Goal: Task Accomplishment & Management: Use online tool/utility

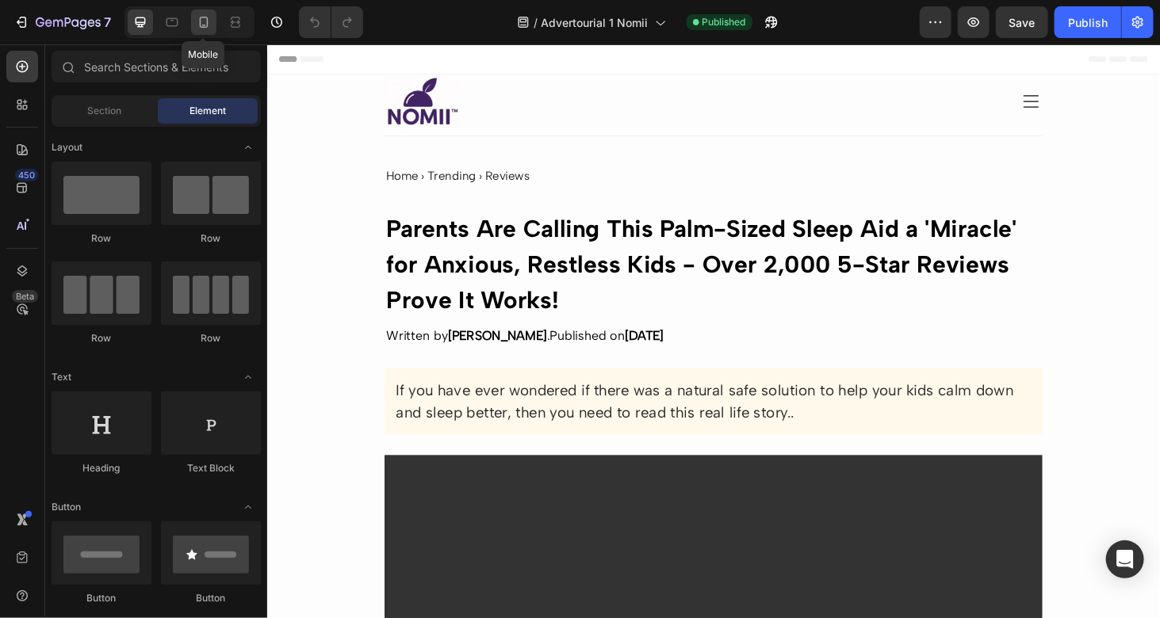
click at [208, 25] on icon at bounding box center [204, 22] width 16 height 16
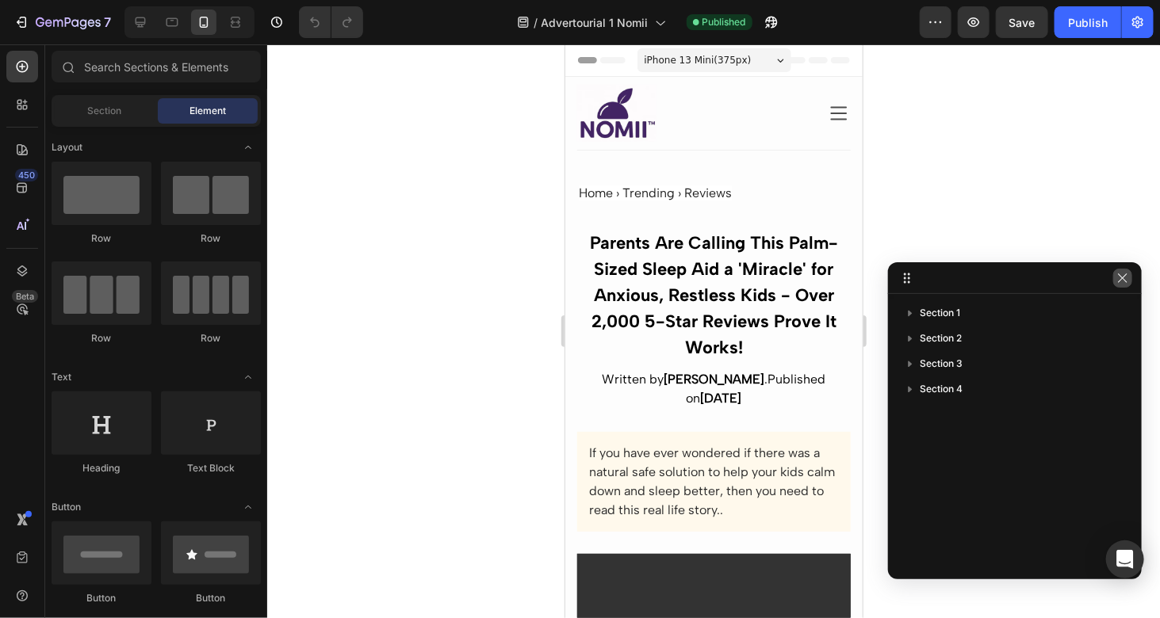
click at [1123, 278] on icon "button" at bounding box center [1122, 278] width 9 height 9
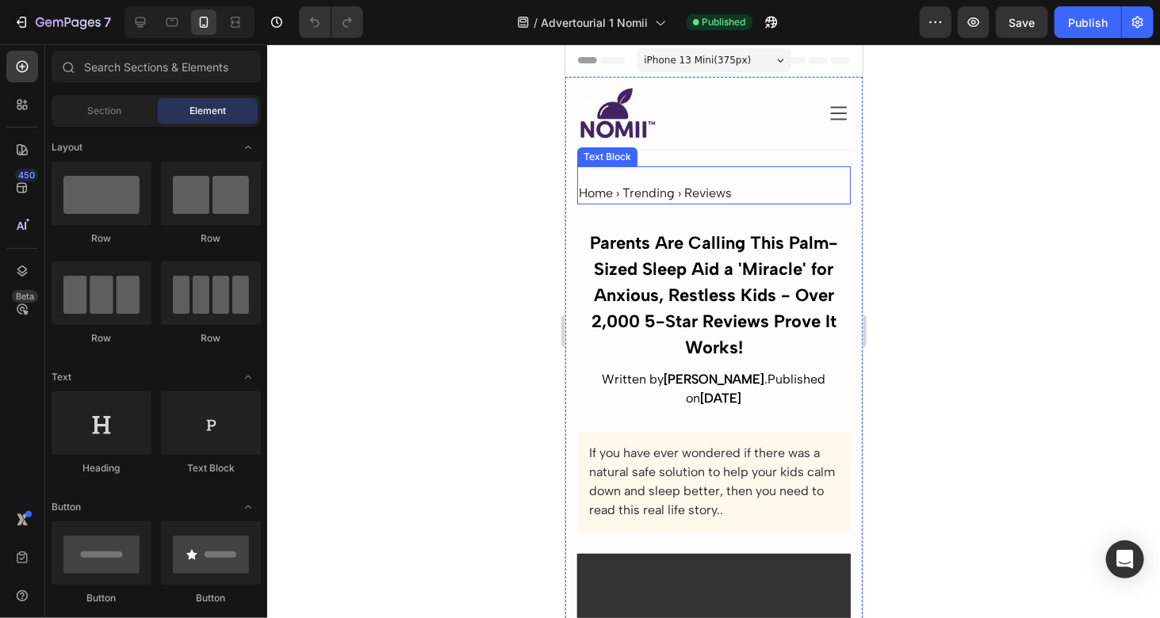
click at [693, 193] on span "Home › Trending › Reviews" at bounding box center [654, 192] width 153 height 15
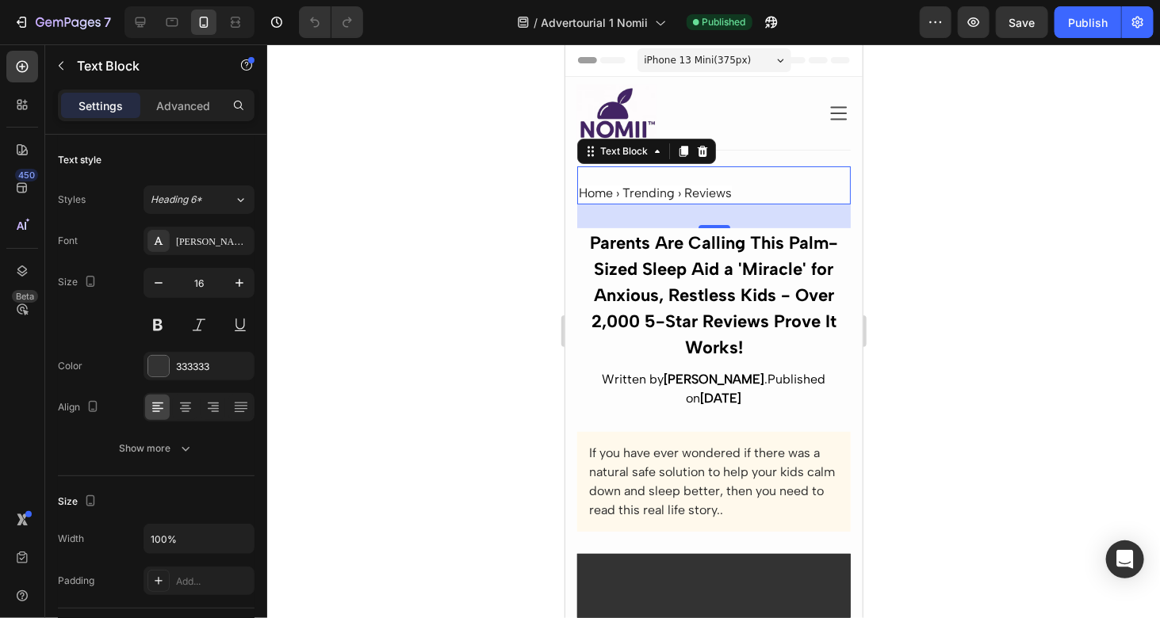
click at [917, 202] on div at bounding box center [713, 331] width 893 height 574
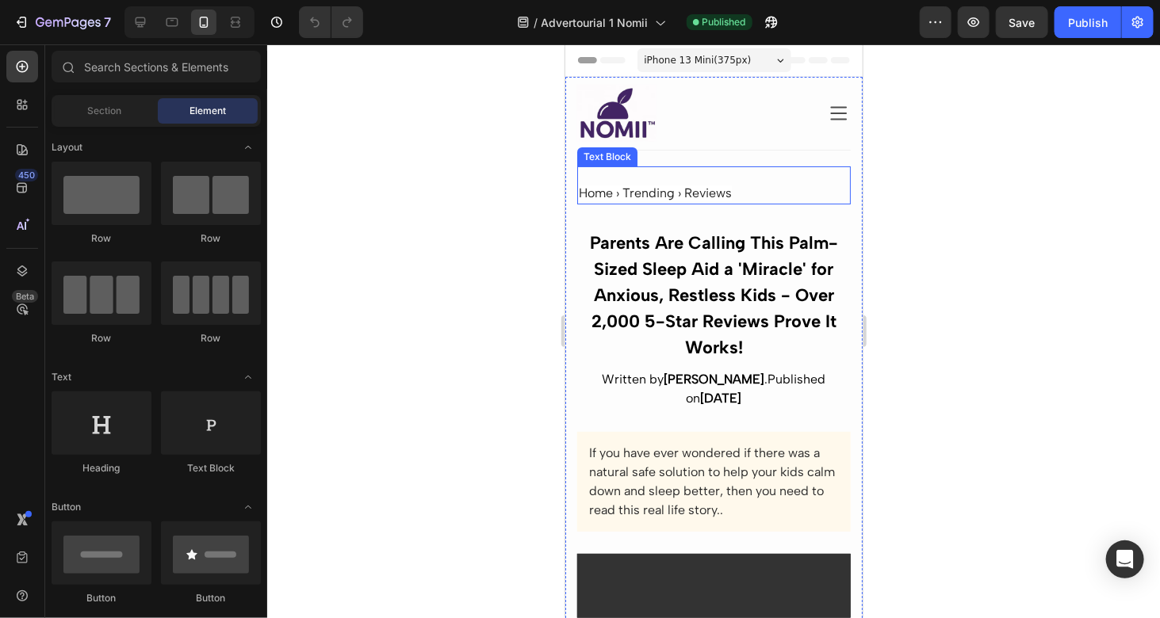
click at [710, 193] on span "Home › Trending › Reviews" at bounding box center [654, 192] width 153 height 15
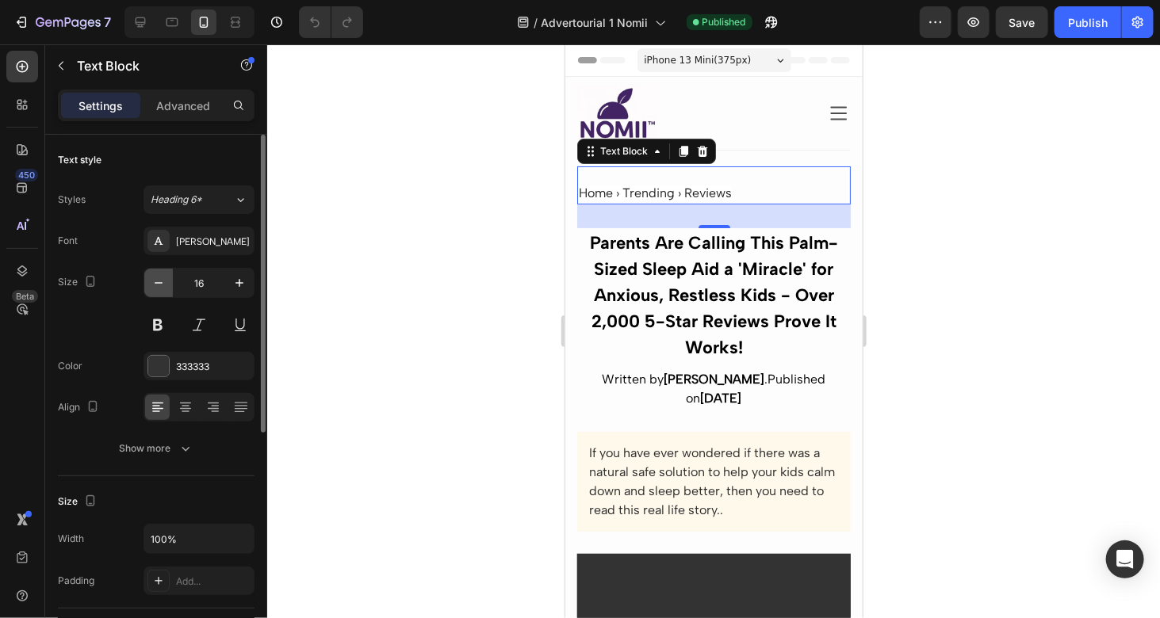
click at [164, 279] on icon "button" at bounding box center [159, 283] width 16 height 16
type input "14"
click at [694, 193] on span "Home › Trending › Reviews" at bounding box center [654, 192] width 153 height 15
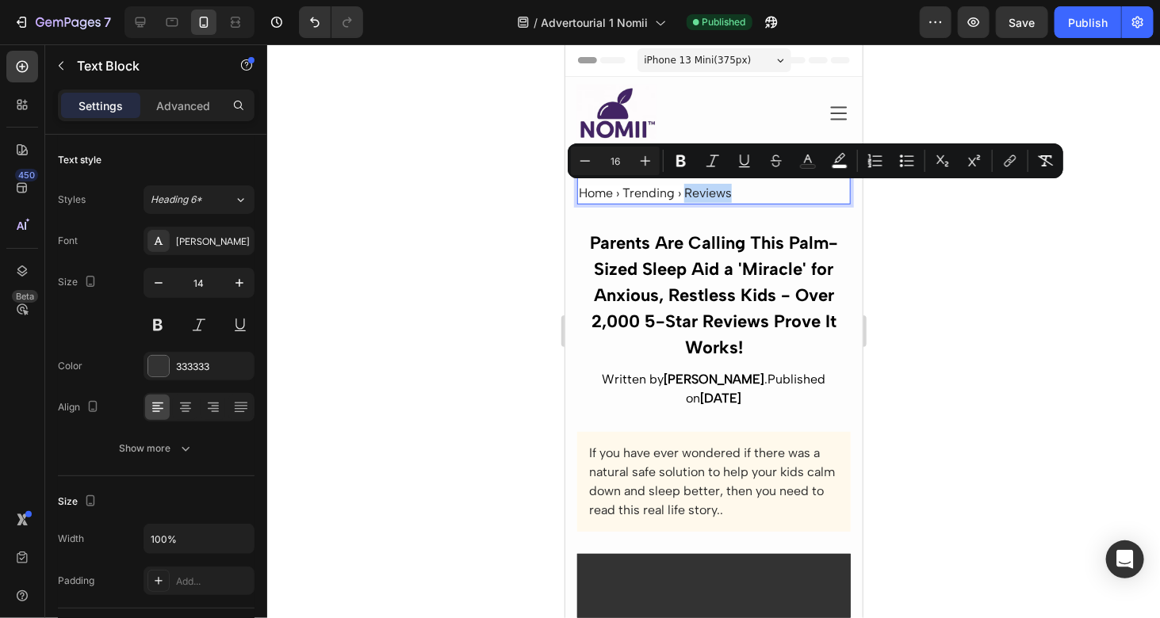
click at [726, 190] on span "Home › Trending › Reviews" at bounding box center [654, 192] width 153 height 15
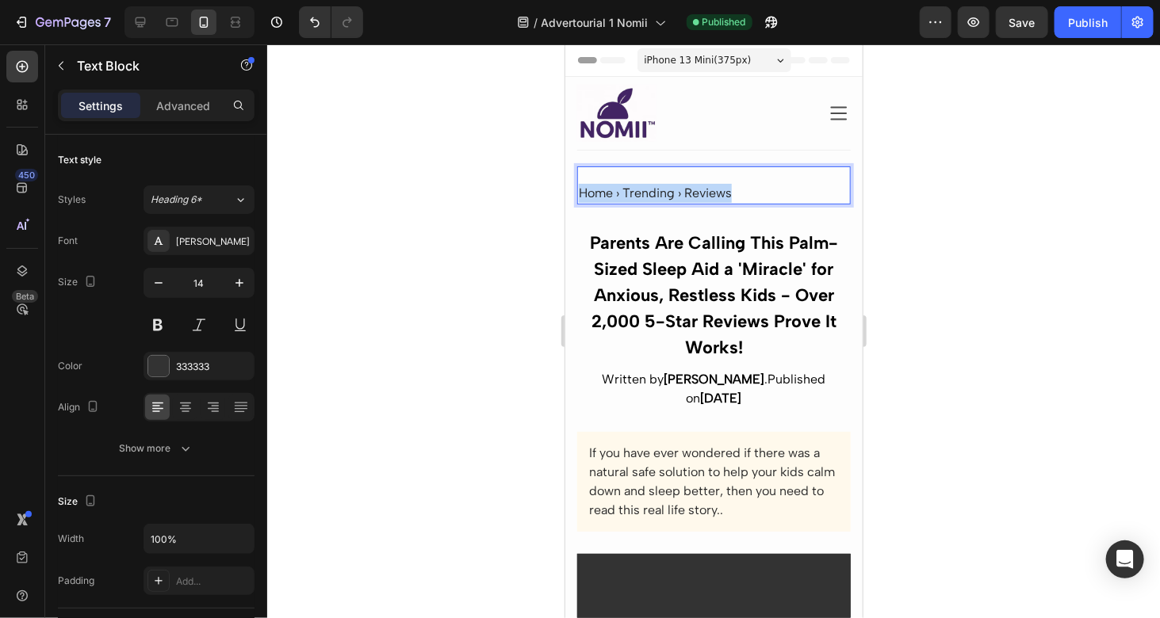
drag, startPoint x: 722, startPoint y: 191, endPoint x: 577, endPoint y: 193, distance: 144.3
click at [577, 193] on div "Home › Trending › Reviews" at bounding box center [713, 193] width 274 height 22
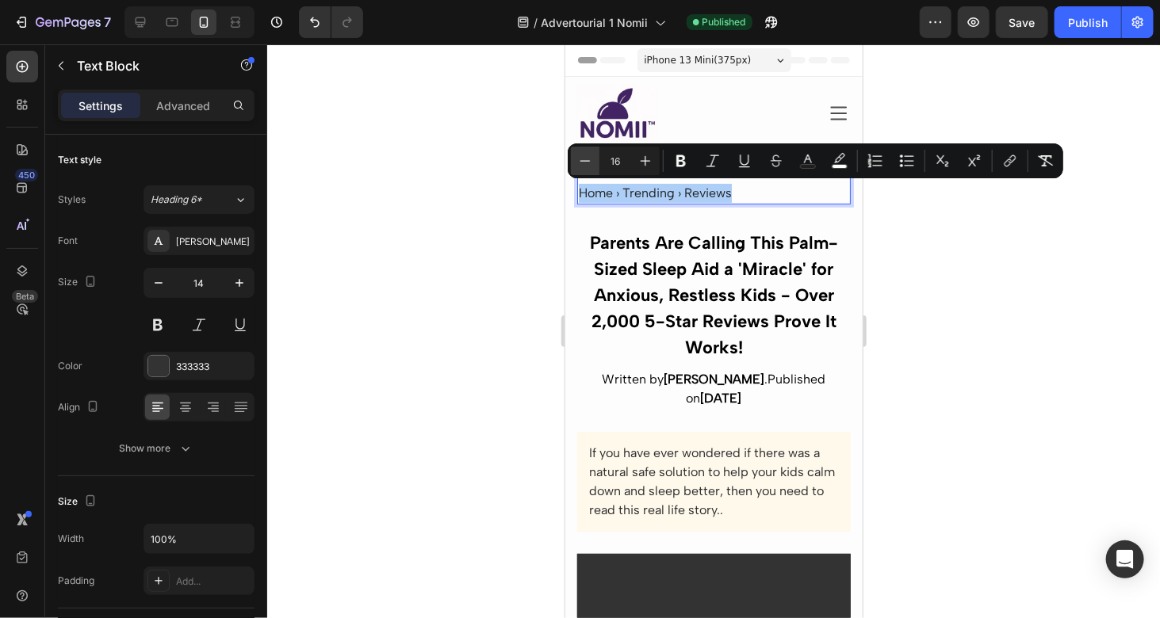
click at [584, 163] on icon "Editor contextual toolbar" at bounding box center [585, 161] width 16 height 16
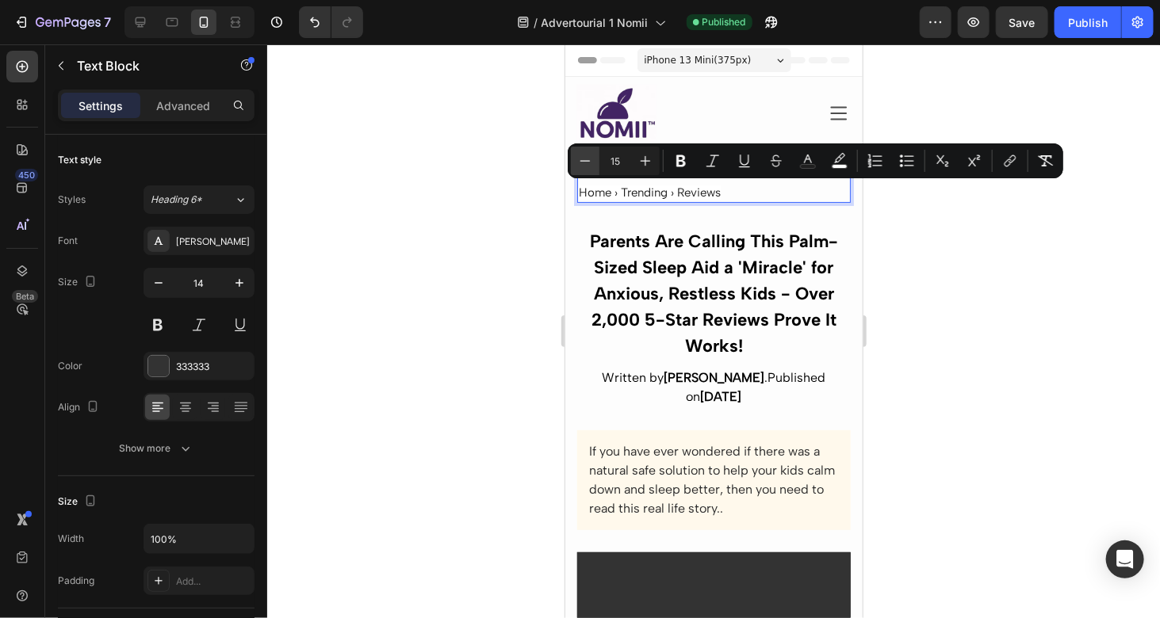
click at [584, 163] on icon "Editor contextual toolbar" at bounding box center [585, 161] width 16 height 16
type input "13"
click at [914, 218] on div at bounding box center [713, 331] width 893 height 574
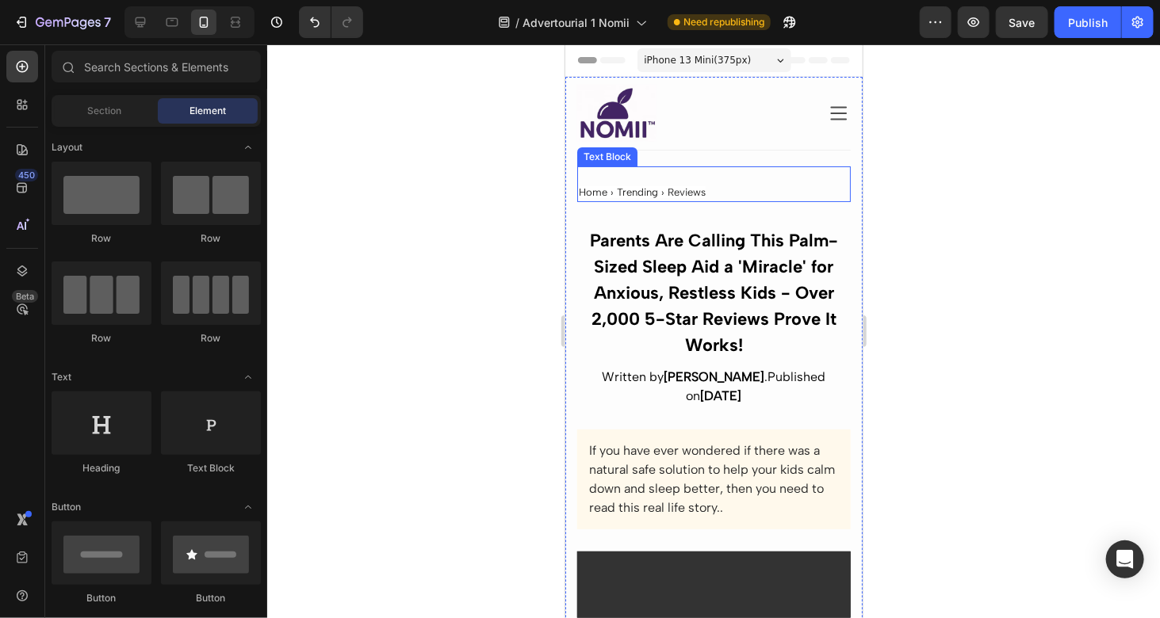
click at [680, 194] on span "Home › Trending › Reviews" at bounding box center [641, 192] width 127 height 12
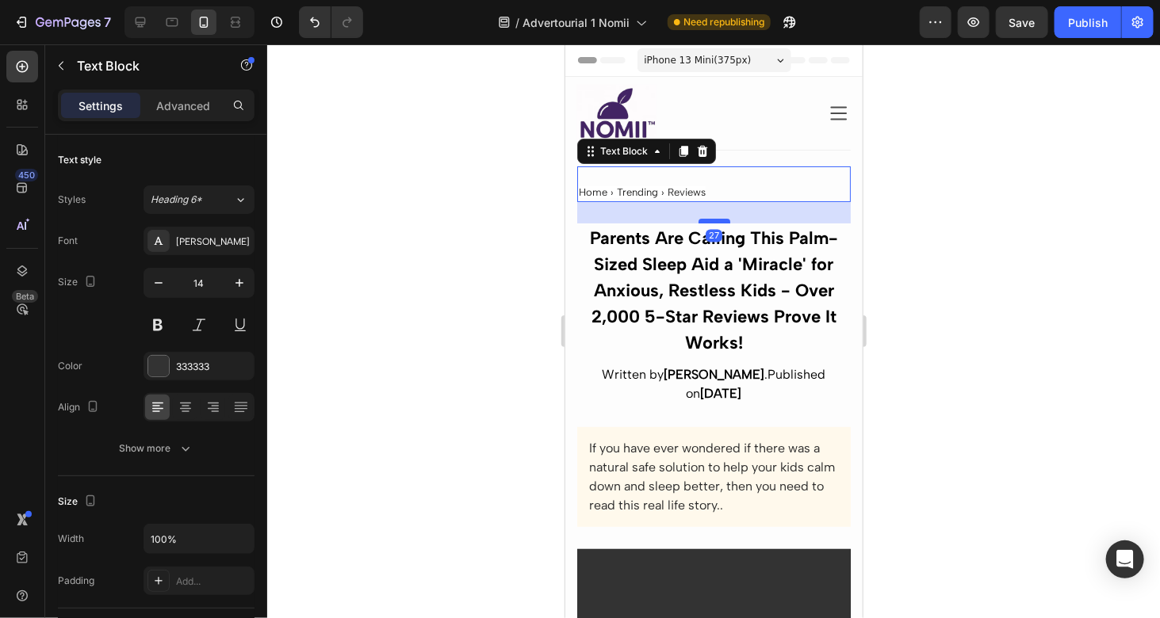
click at [710, 219] on div at bounding box center [714, 220] width 32 height 5
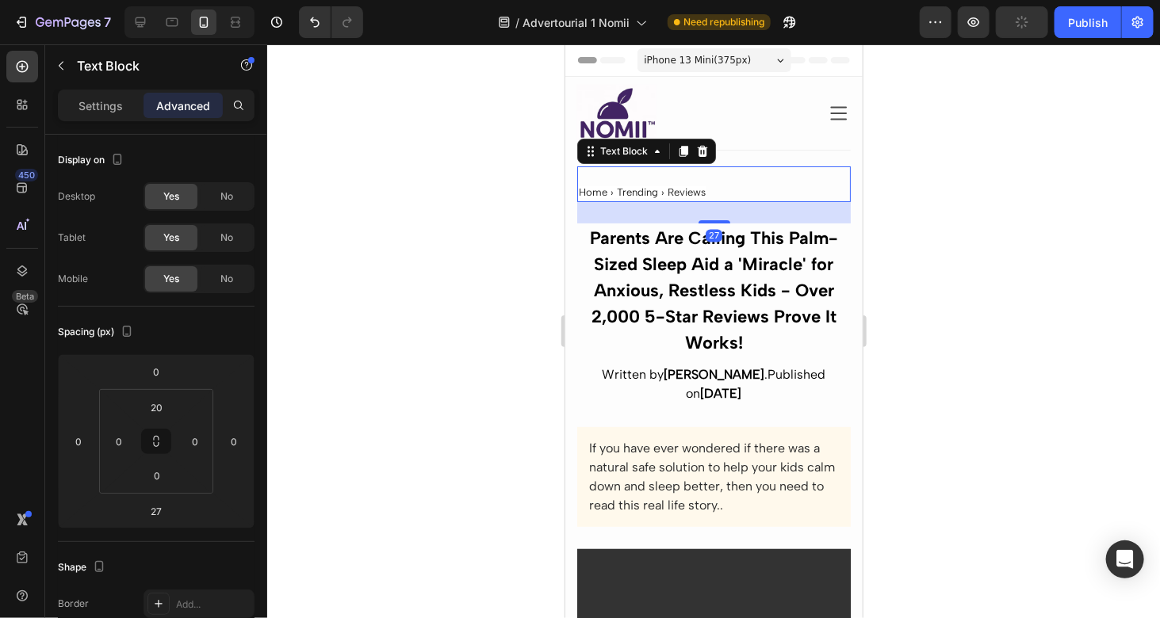
click at [972, 165] on div at bounding box center [713, 331] width 893 height 574
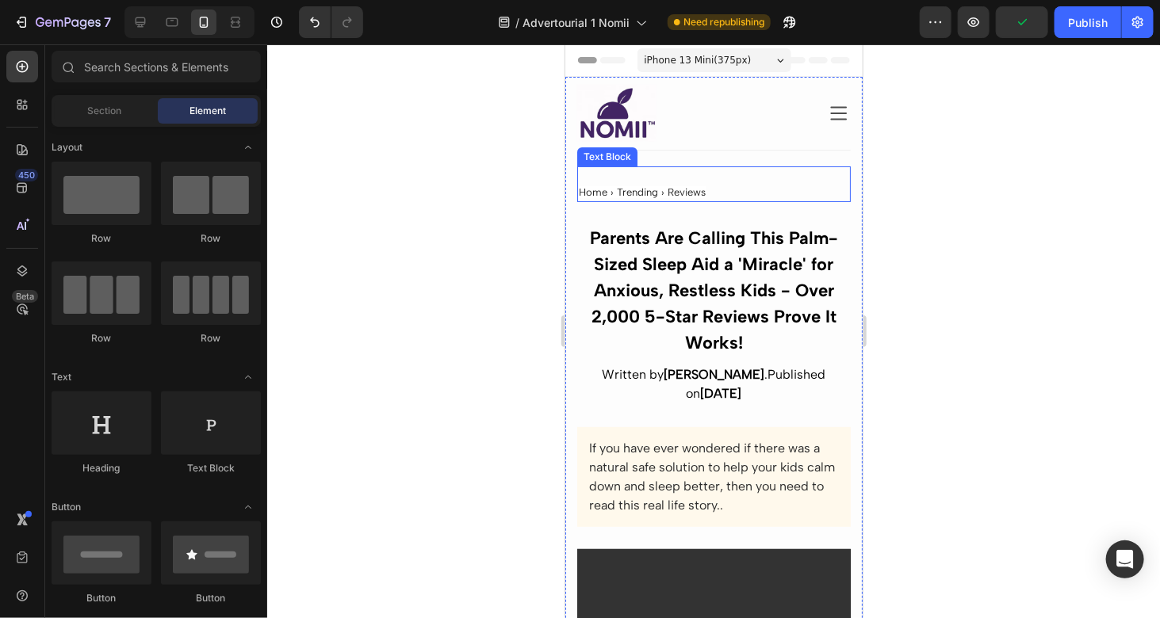
click at [730, 174] on div "Home › Trending › Reviews Text Block" at bounding box center [713, 184] width 274 height 36
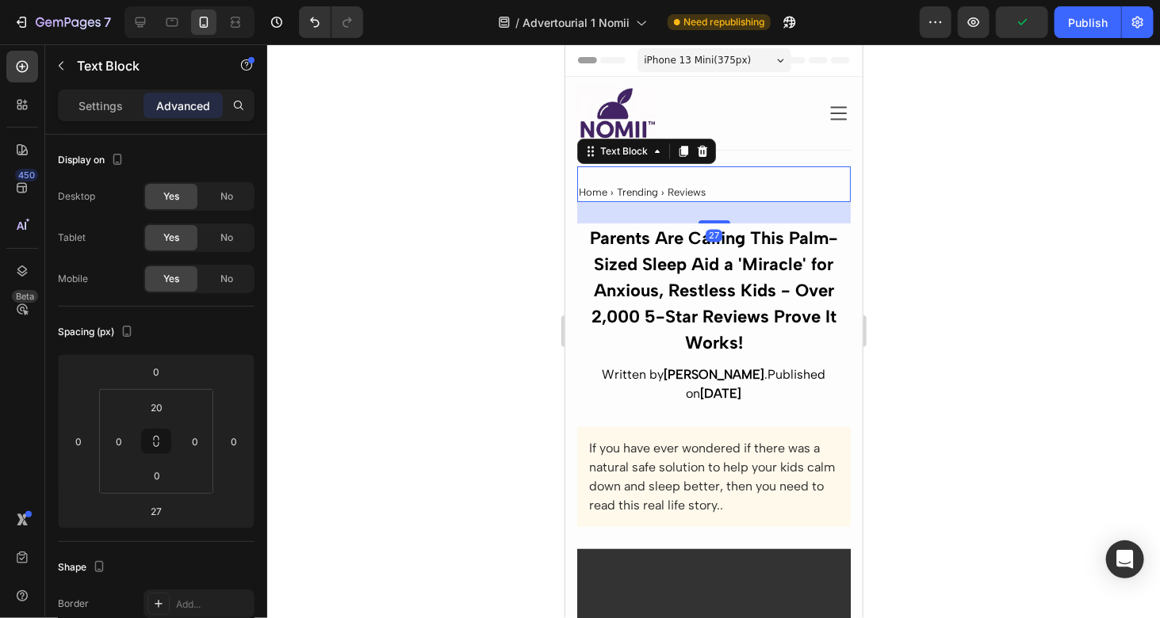
click at [727, 166] on div "Home › Trending › Reviews Text Block 27" at bounding box center [713, 184] width 274 height 36
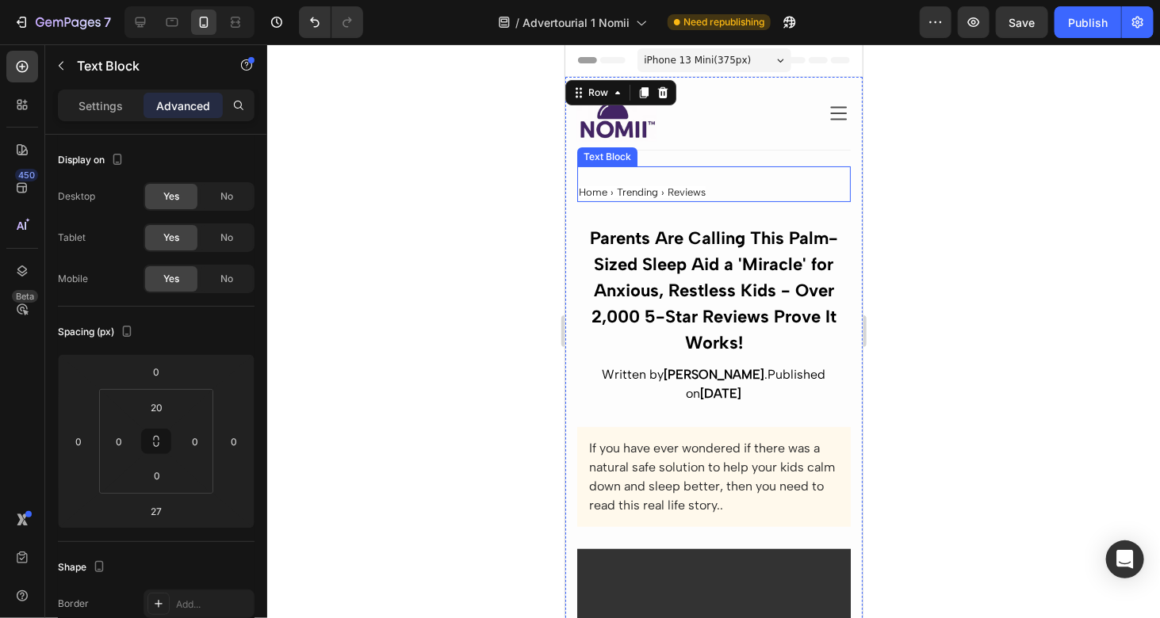
click at [665, 182] on div "Home › Trending › Reviews" at bounding box center [713, 192] width 274 height 20
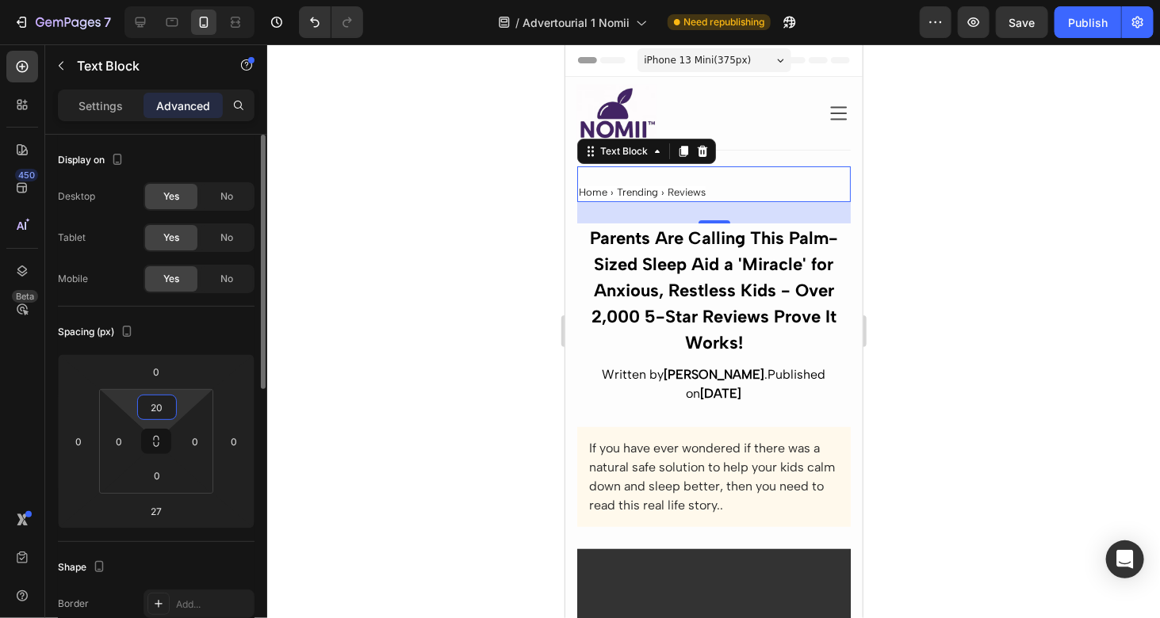
click at [165, 401] on input "20" at bounding box center [157, 408] width 32 height 24
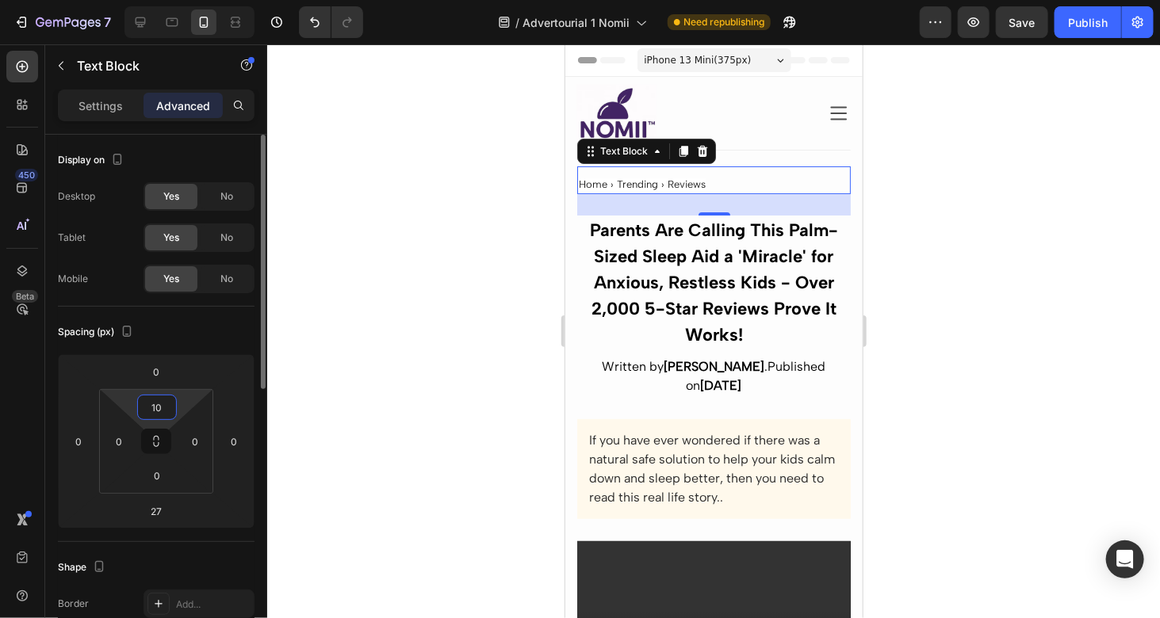
type input "1"
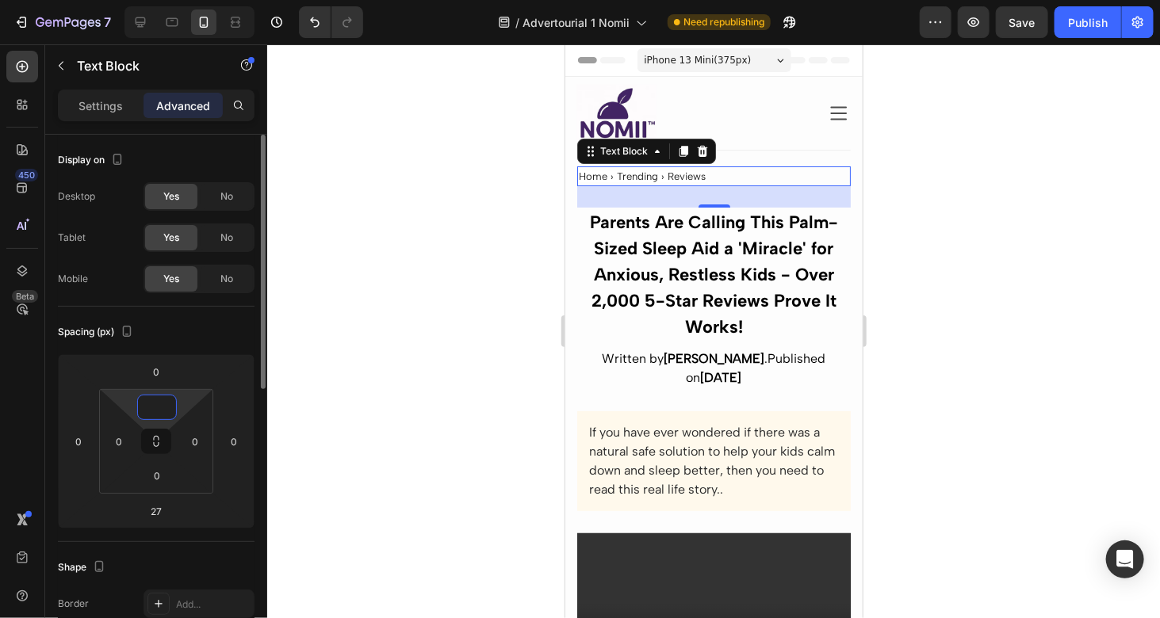
type input "0"
click at [961, 239] on div at bounding box center [713, 331] width 893 height 574
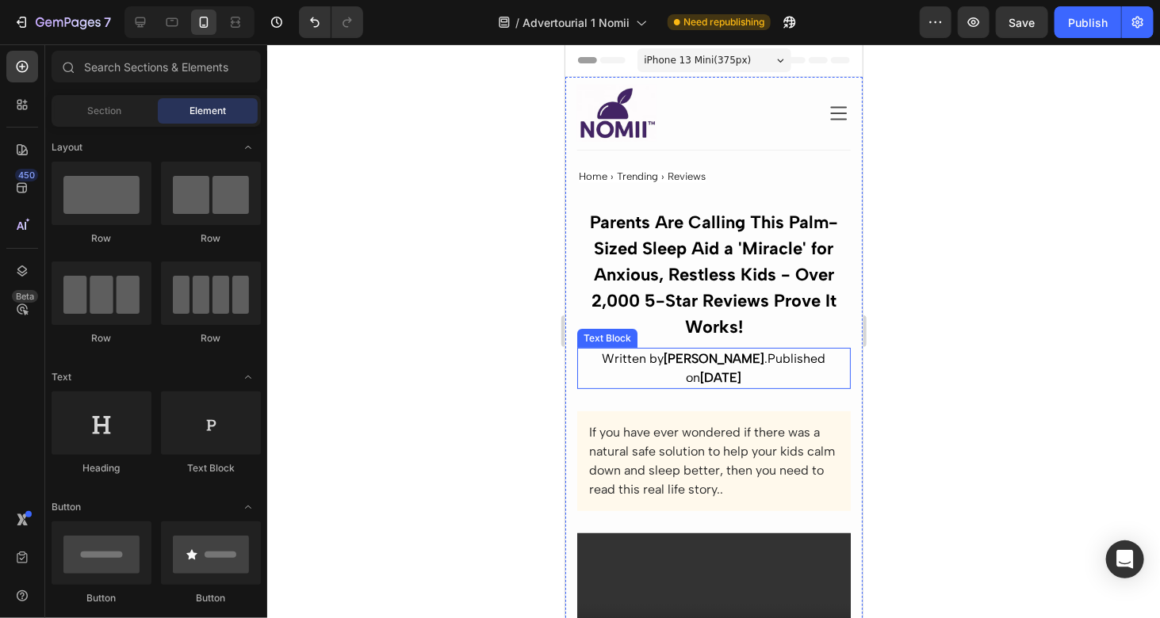
click at [680, 359] on p "Written by [PERSON_NAME]Published on [DATE]" at bounding box center [713, 368] width 270 height 38
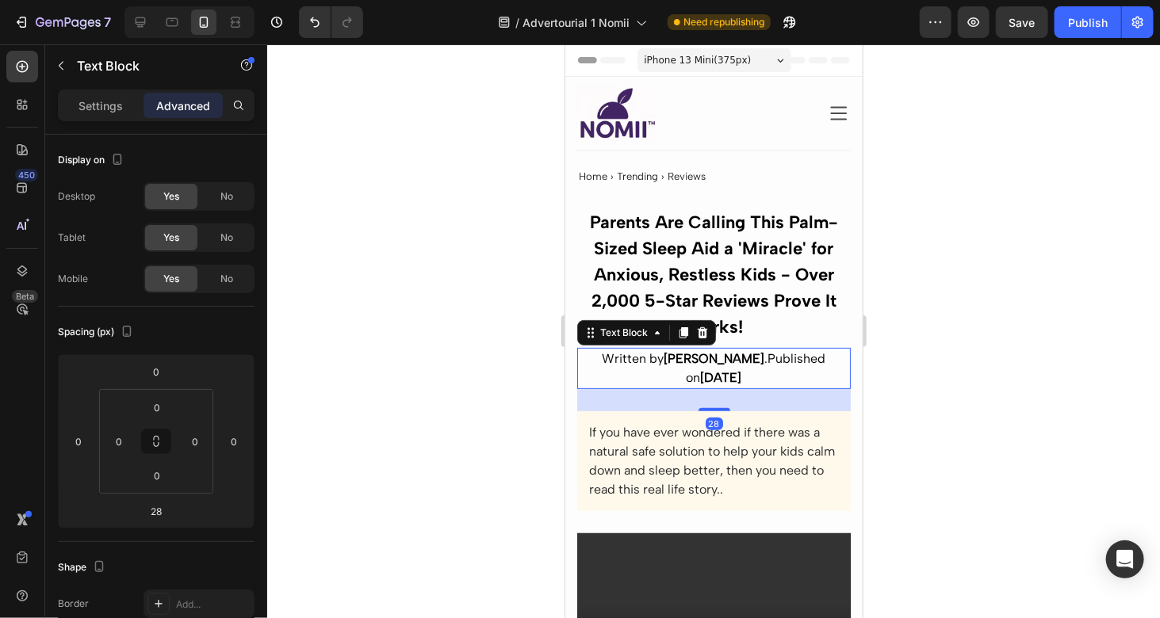
click at [680, 359] on p "Written by [PERSON_NAME]Published on [DATE]" at bounding box center [713, 368] width 270 height 38
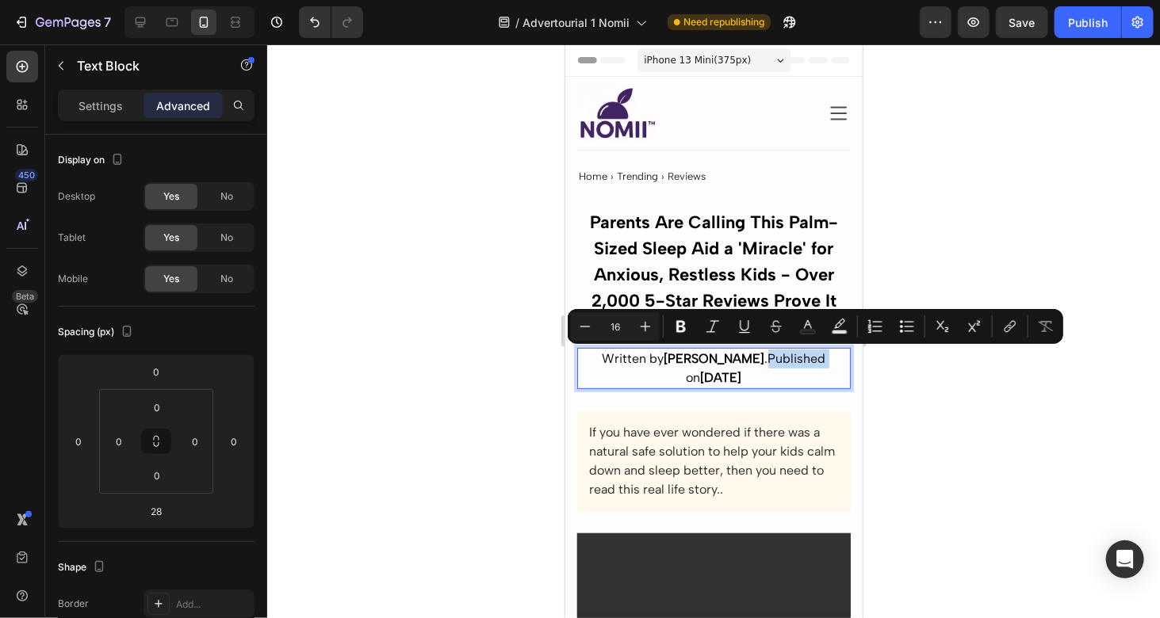
click at [682, 359] on p "Written by [PERSON_NAME]Published on [DATE]" at bounding box center [713, 368] width 270 height 38
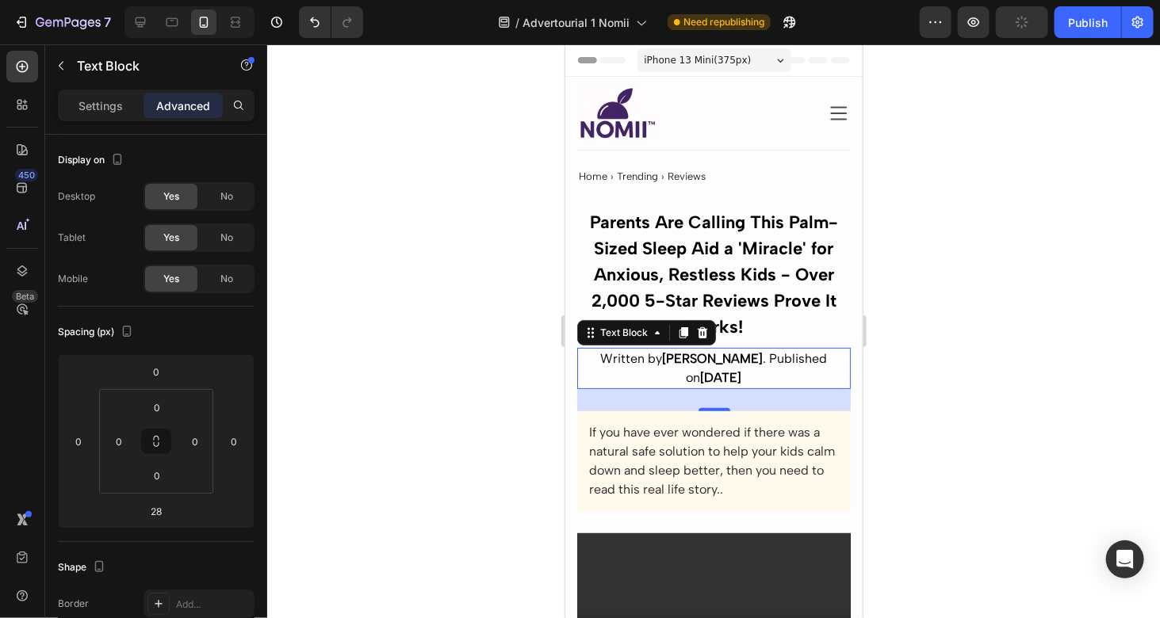
click at [959, 337] on div at bounding box center [713, 331] width 893 height 574
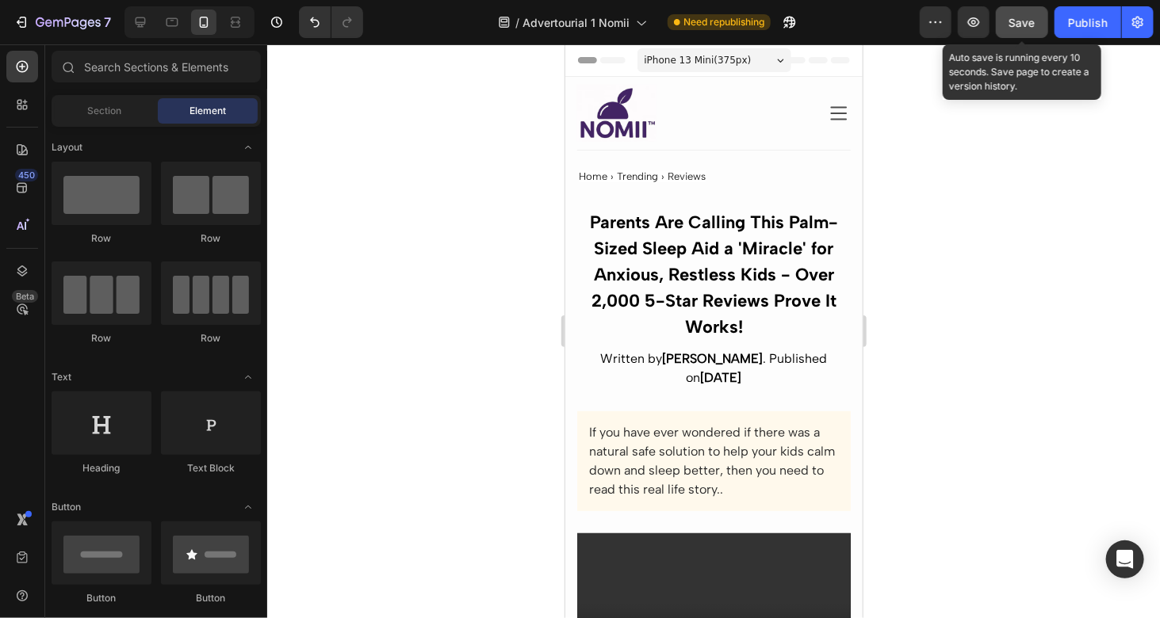
click at [1038, 24] on button "Save" at bounding box center [1022, 22] width 52 height 32
